Goal: Find specific page/section: Find specific page/section

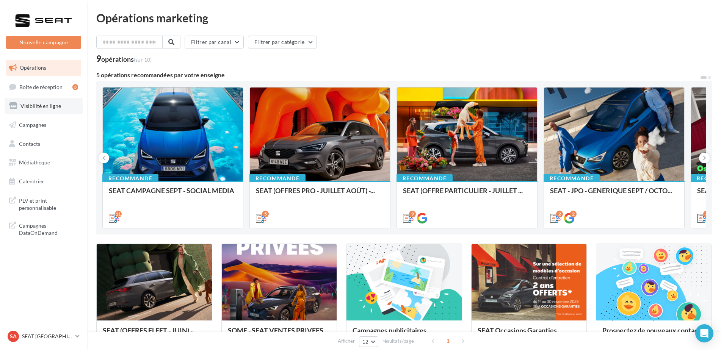
click at [58, 110] on link "Visibilité en ligne" at bounding box center [44, 106] width 78 height 16
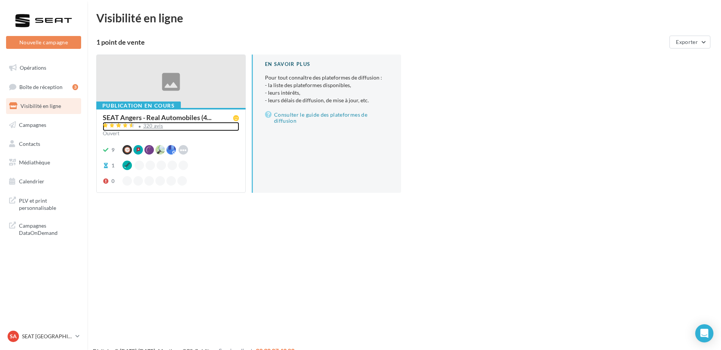
click at [158, 125] on div "320 avis" at bounding box center [153, 126] width 20 height 5
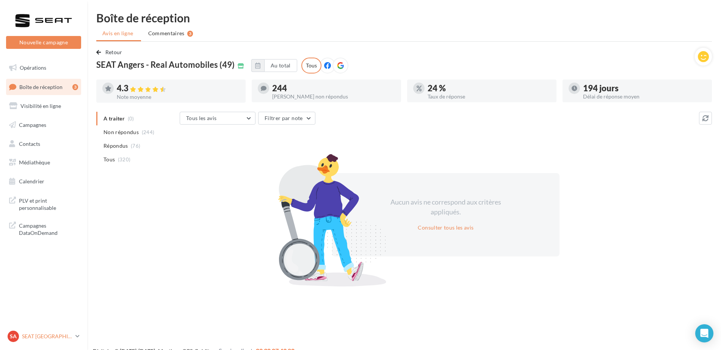
click at [22, 335] on p "SEAT [GEOGRAPHIC_DATA]" at bounding box center [47, 337] width 50 height 8
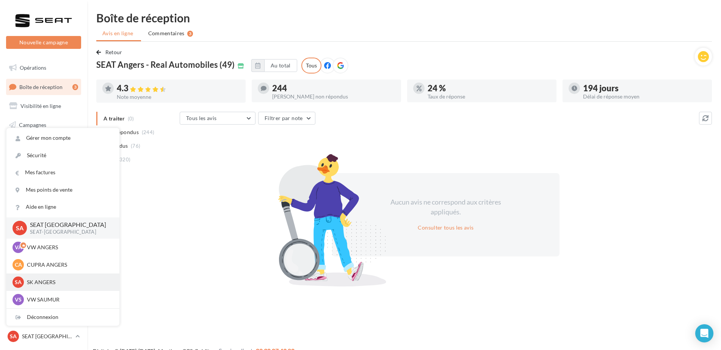
click at [54, 282] on p "SK ANGERS" at bounding box center [68, 283] width 83 height 8
